Goal: Check status: Check status

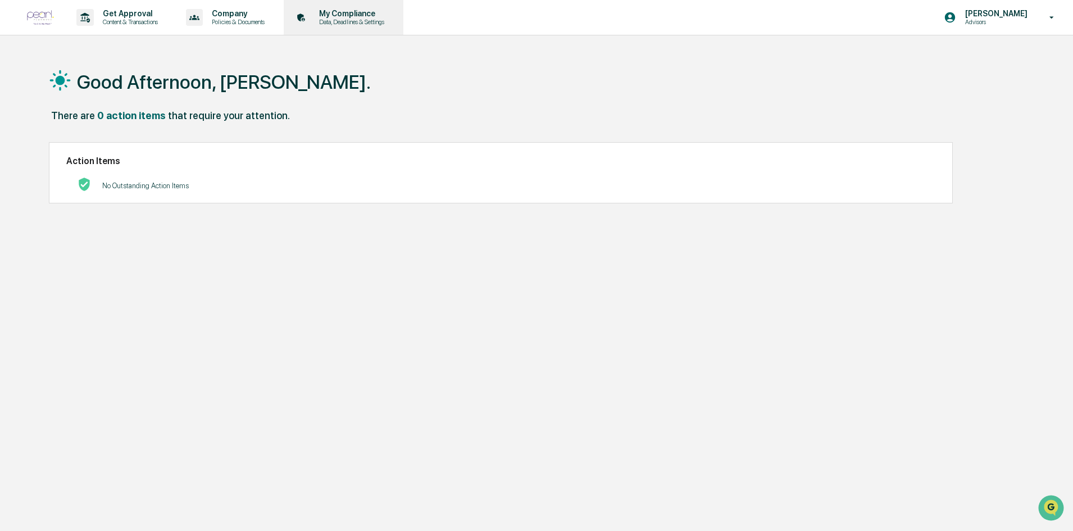
click at [360, 16] on p "My Compliance" at bounding box center [350, 13] width 80 height 9
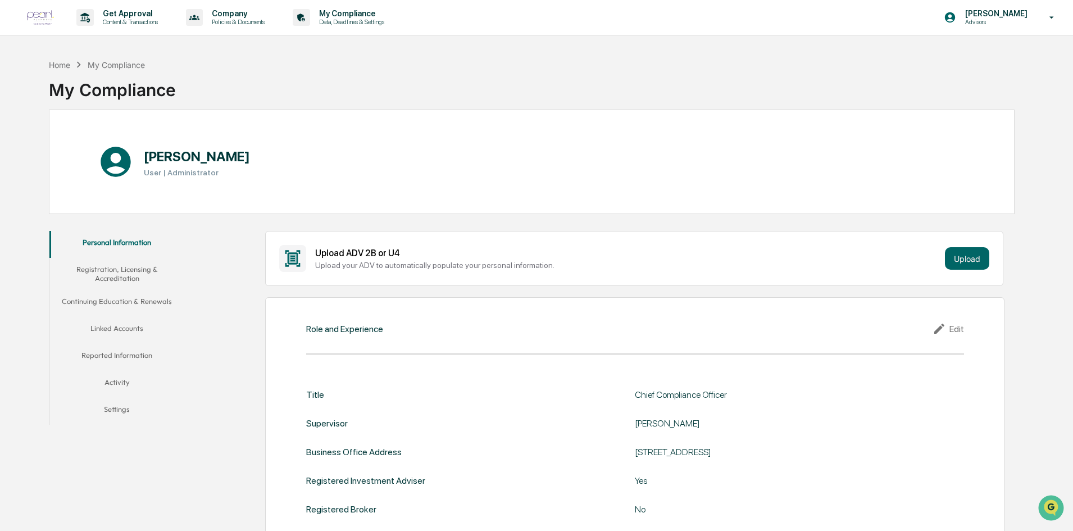
click at [360, 16] on p "My Compliance" at bounding box center [350, 13] width 80 height 9
click at [114, 325] on button "Linked Accounts" at bounding box center [116, 330] width 135 height 27
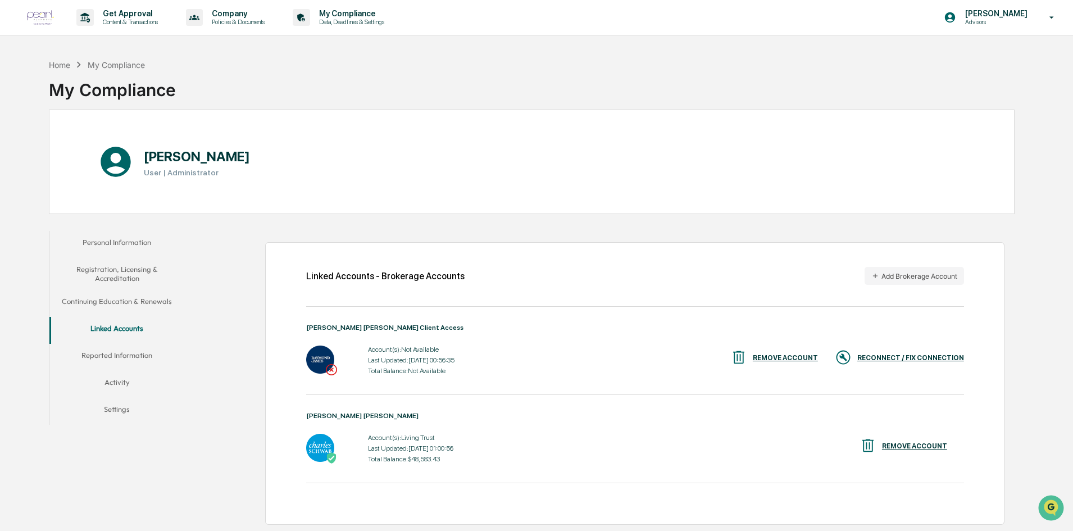
click at [921, 360] on div "RECONNECT / FIX CONNECTION" at bounding box center [910, 358] width 107 height 8
click at [131, 297] on button "Continuing Education & Renewals" at bounding box center [116, 303] width 135 height 27
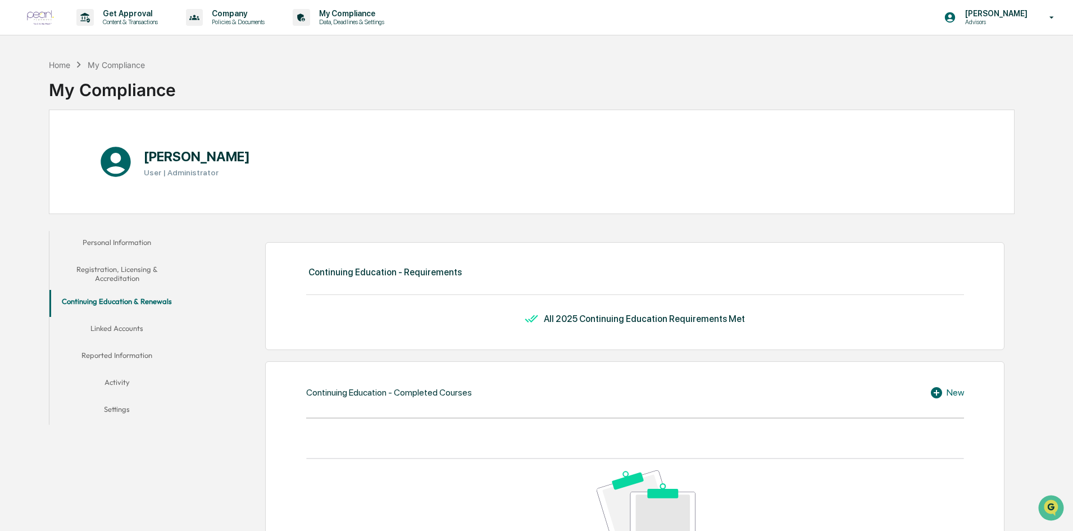
click at [109, 275] on button "Registration, Licensing & Accreditation" at bounding box center [116, 274] width 135 height 32
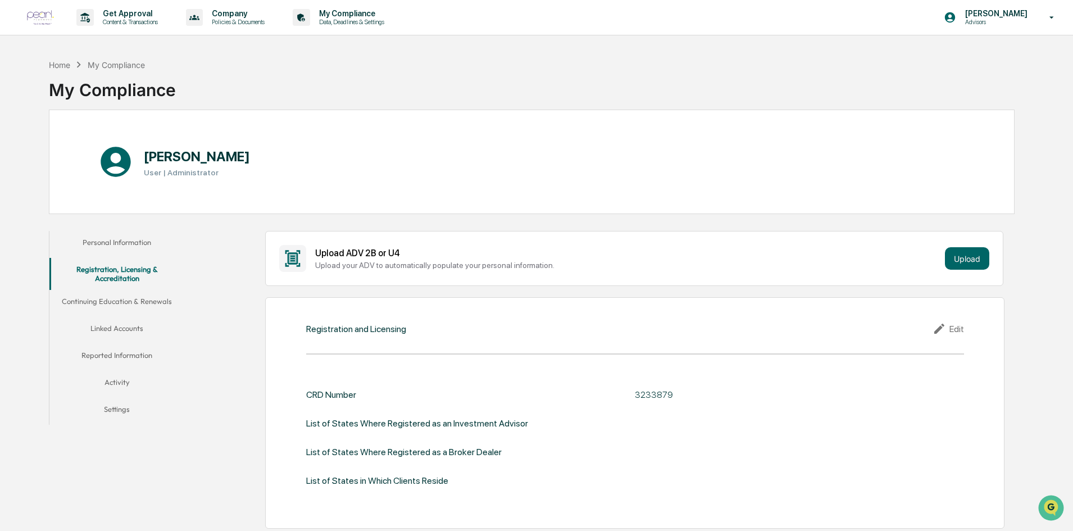
click at [119, 244] on button "Personal Information" at bounding box center [116, 244] width 135 height 27
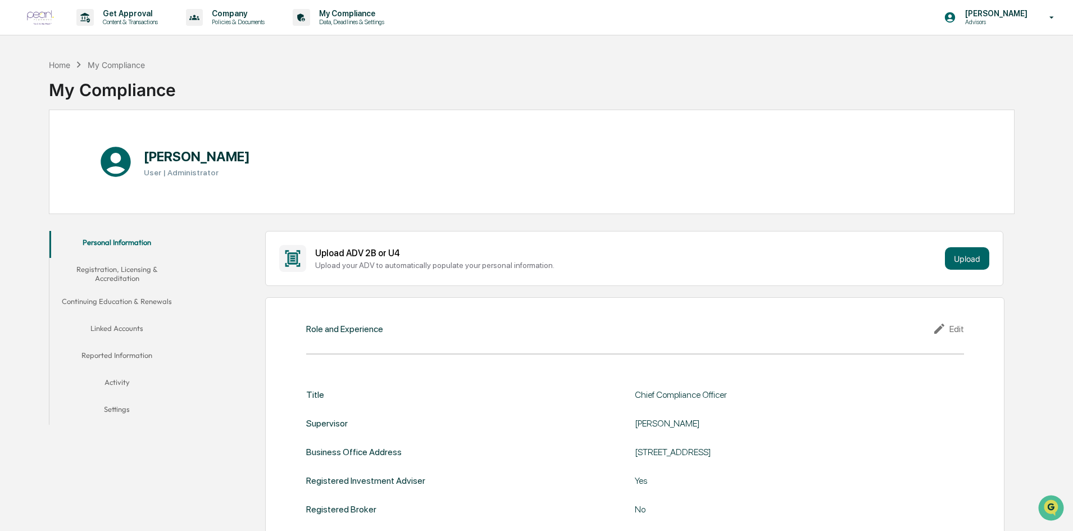
click at [107, 274] on button "Registration, Licensing & Accreditation" at bounding box center [116, 274] width 135 height 32
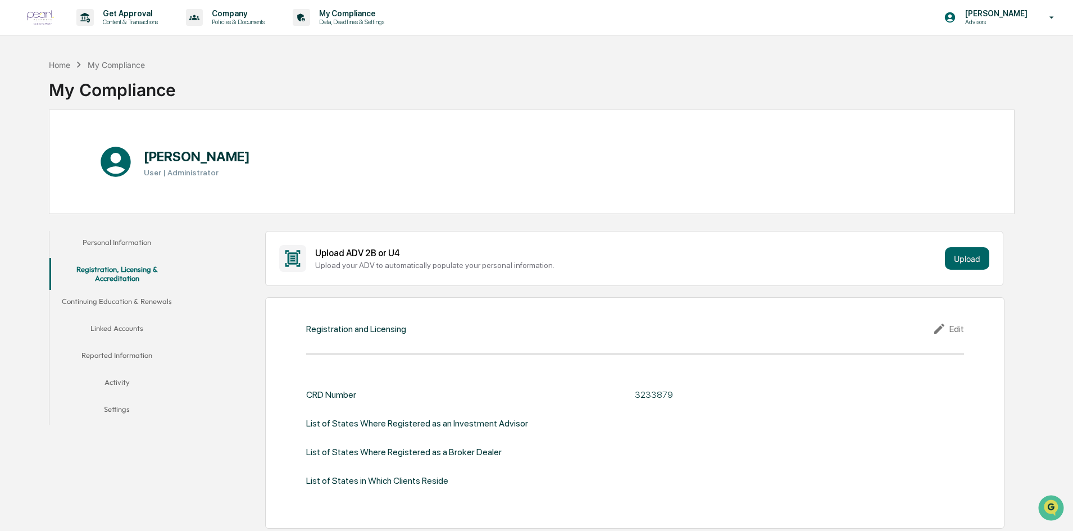
click at [119, 356] on button "Reported Information" at bounding box center [116, 357] width 135 height 27
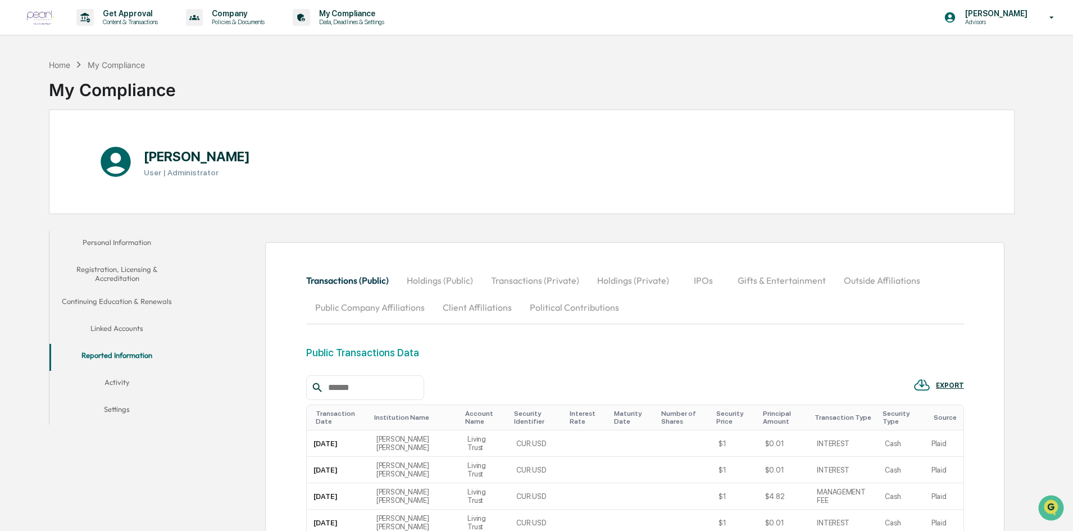
click at [92, 325] on button "Linked Accounts" at bounding box center [116, 330] width 135 height 27
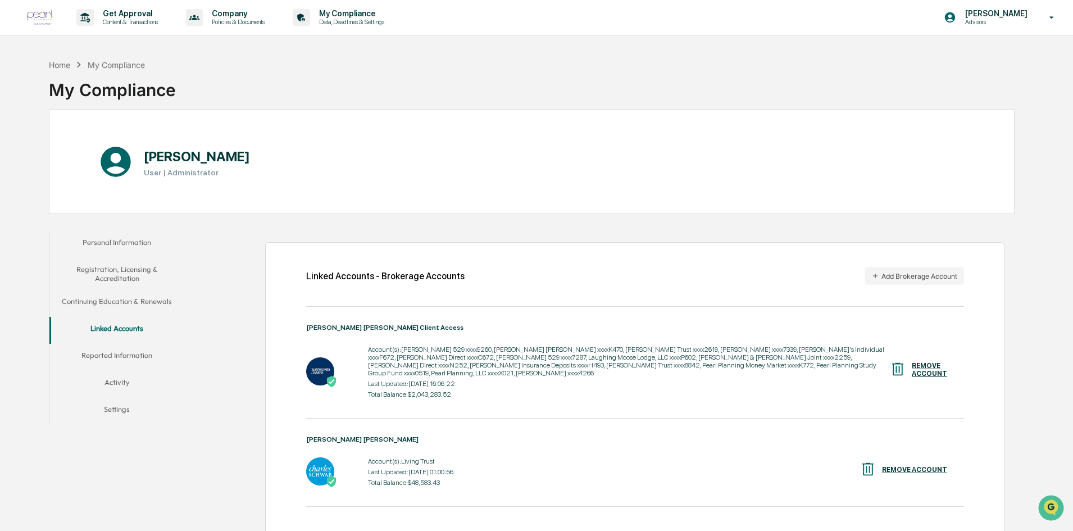
click at [122, 411] on button "Settings" at bounding box center [116, 411] width 135 height 27
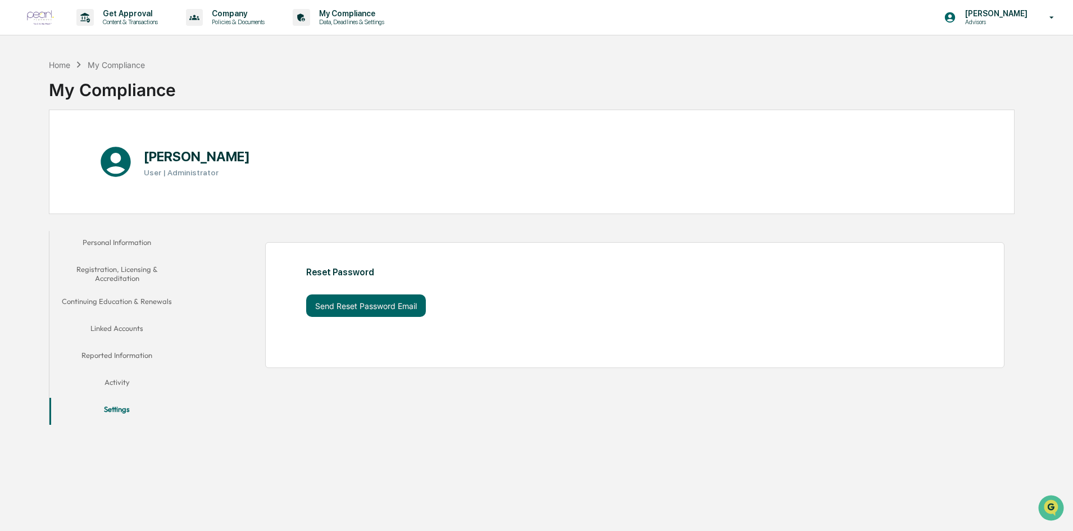
click at [112, 384] on button "Activity" at bounding box center [116, 384] width 135 height 27
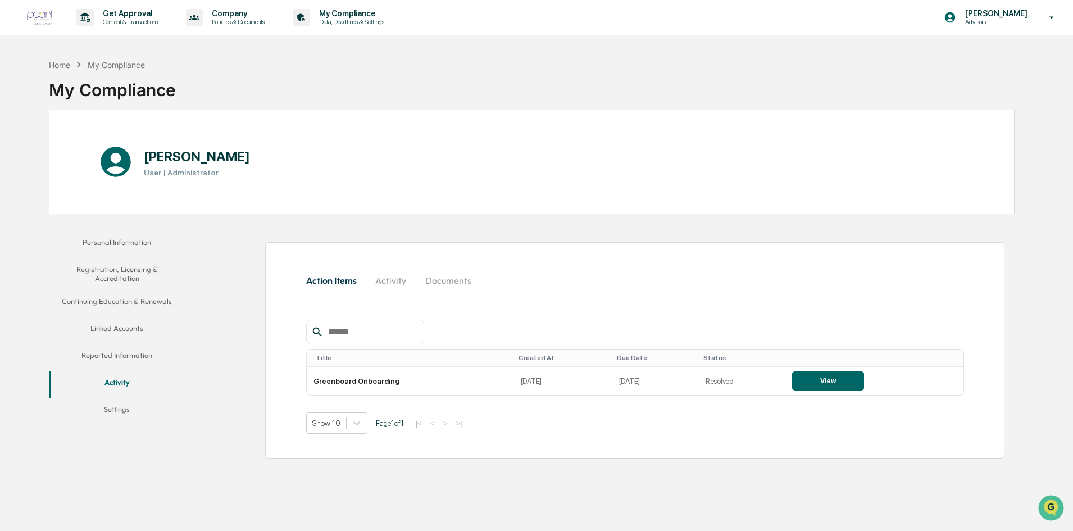
click at [179, 385] on button "Activity" at bounding box center [116, 384] width 135 height 27
